Goal: Transaction & Acquisition: Book appointment/travel/reservation

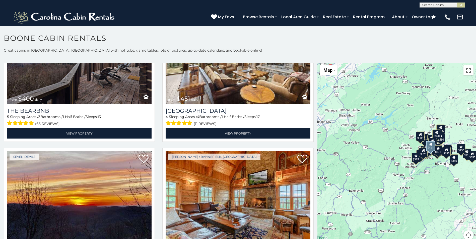
scroll to position [652, 0]
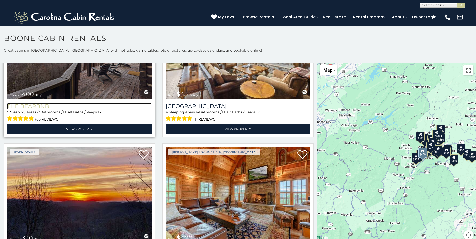
click at [35, 103] on h3 "The Bearbnb" at bounding box center [79, 106] width 144 height 7
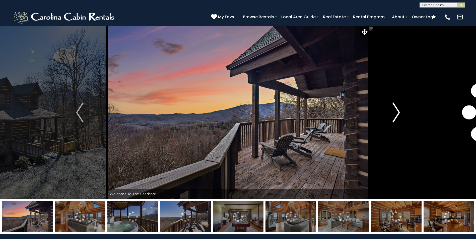
click at [397, 113] on img "Next" at bounding box center [396, 113] width 8 height 20
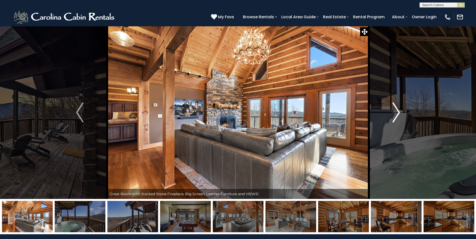
click at [397, 113] on img "Next" at bounding box center [396, 113] width 8 height 20
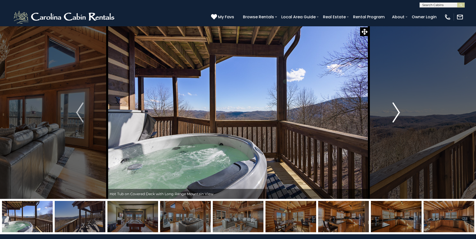
click at [397, 113] on img "Next" at bounding box center [396, 113] width 8 height 20
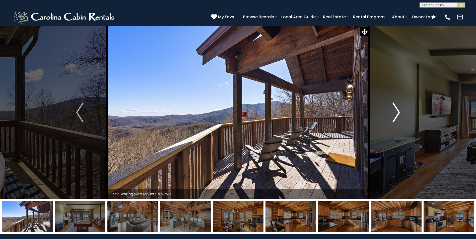
click at [397, 113] on img "Next" at bounding box center [396, 113] width 8 height 20
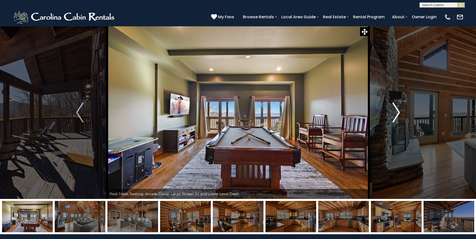
click at [397, 113] on img "Next" at bounding box center [396, 113] width 8 height 20
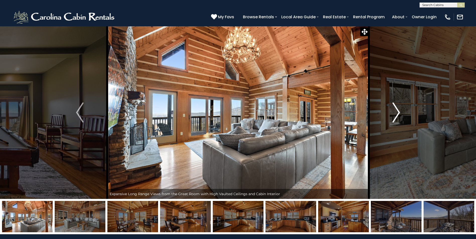
click at [397, 113] on img "Next" at bounding box center [396, 113] width 8 height 20
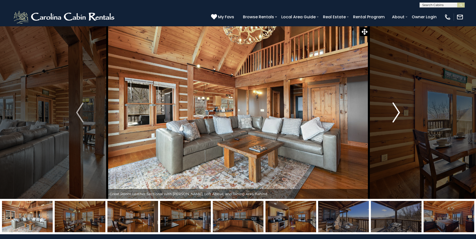
click at [397, 113] on img "Next" at bounding box center [396, 113] width 8 height 20
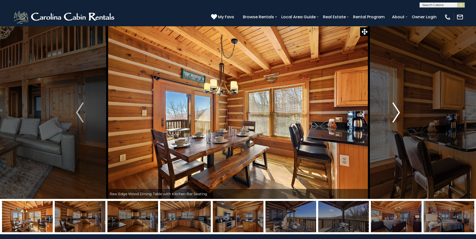
click at [397, 113] on img "Next" at bounding box center [396, 113] width 8 height 20
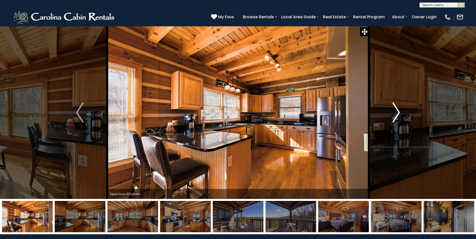
click at [397, 113] on img "Next" at bounding box center [396, 113] width 8 height 20
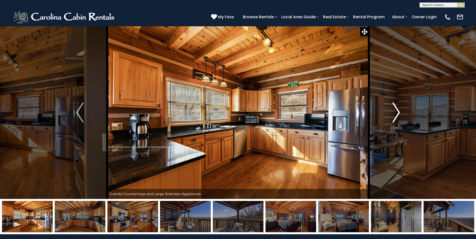
click at [397, 113] on img "Next" at bounding box center [396, 113] width 8 height 20
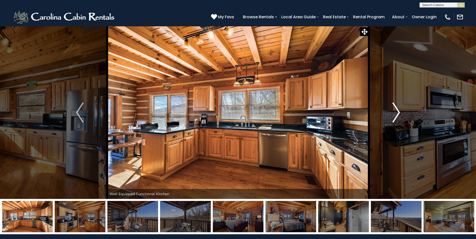
click at [397, 113] on img "Next" at bounding box center [396, 113] width 8 height 20
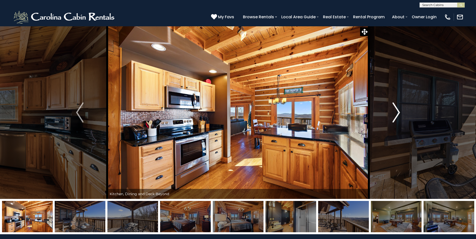
click at [397, 113] on img "Next" at bounding box center [396, 113] width 8 height 20
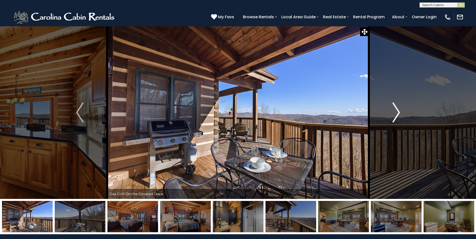
click at [397, 113] on img "Next" at bounding box center [396, 113] width 8 height 20
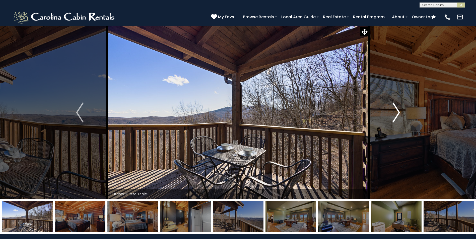
click at [397, 113] on img "Next" at bounding box center [396, 113] width 8 height 20
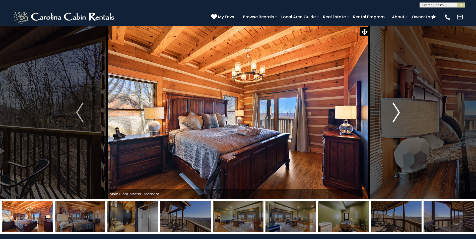
click at [397, 113] on img "Next" at bounding box center [396, 113] width 8 height 20
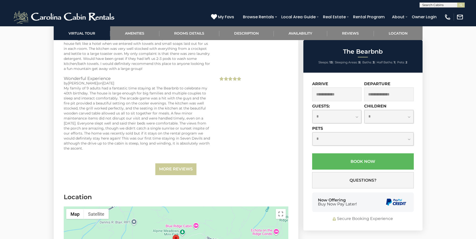
scroll to position [1330, 0]
